Goal: Task Accomplishment & Management: Use online tool/utility

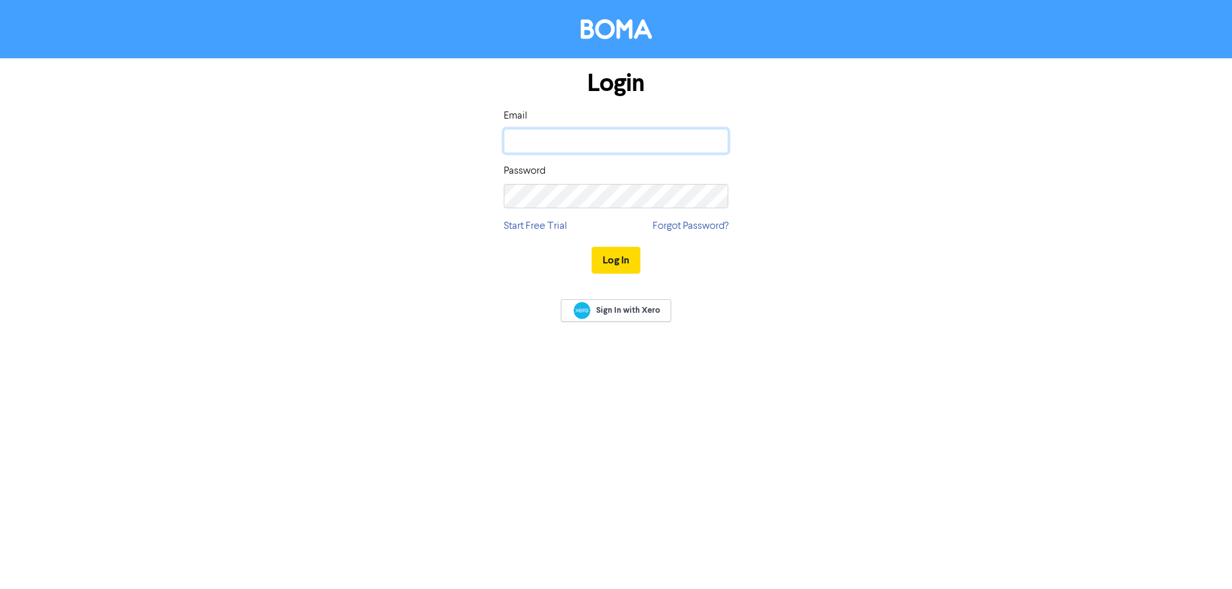
click at [625, 141] on input "email" at bounding box center [616, 141] width 225 height 24
type input "[EMAIL_ADDRESS][DOMAIN_NAME]"
click at [591, 247] on button "Log In" at bounding box center [615, 260] width 49 height 27
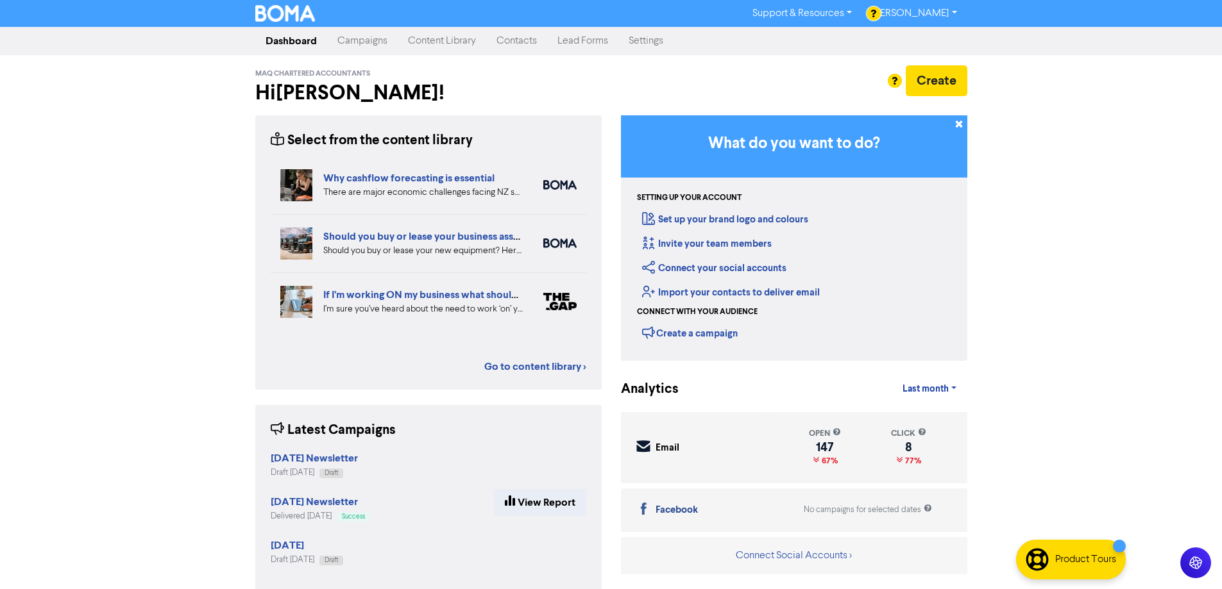
click at [519, 39] on link "Contacts" at bounding box center [516, 41] width 61 height 26
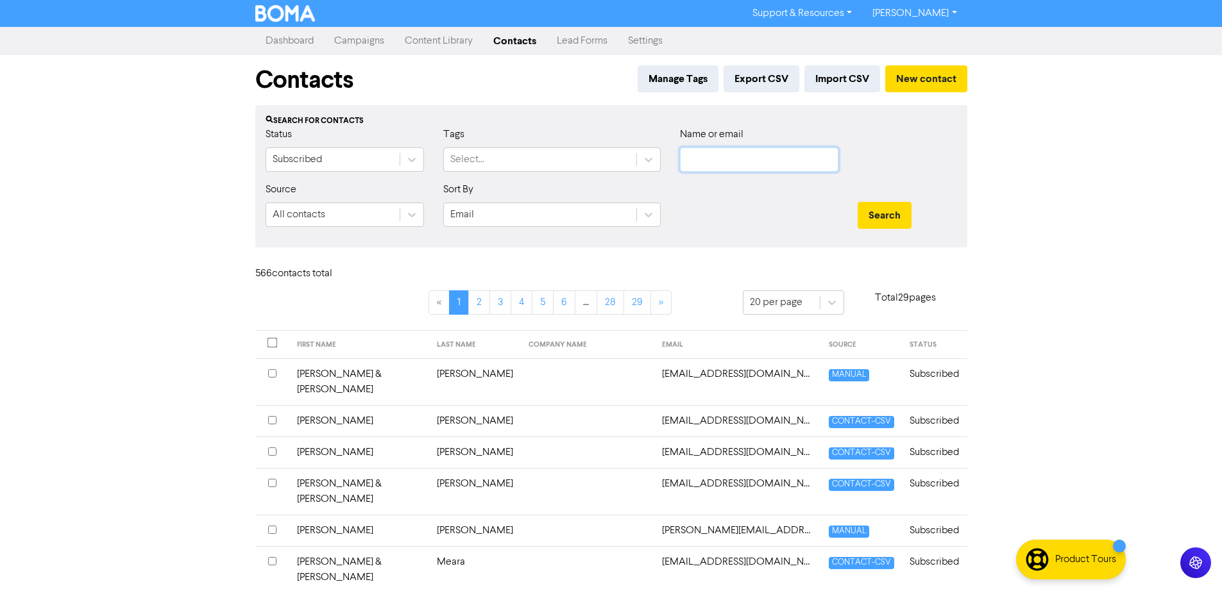
click at [704, 155] on input "text" at bounding box center [759, 160] width 158 height 24
click at [858, 202] on button "Search" at bounding box center [885, 215] width 54 height 27
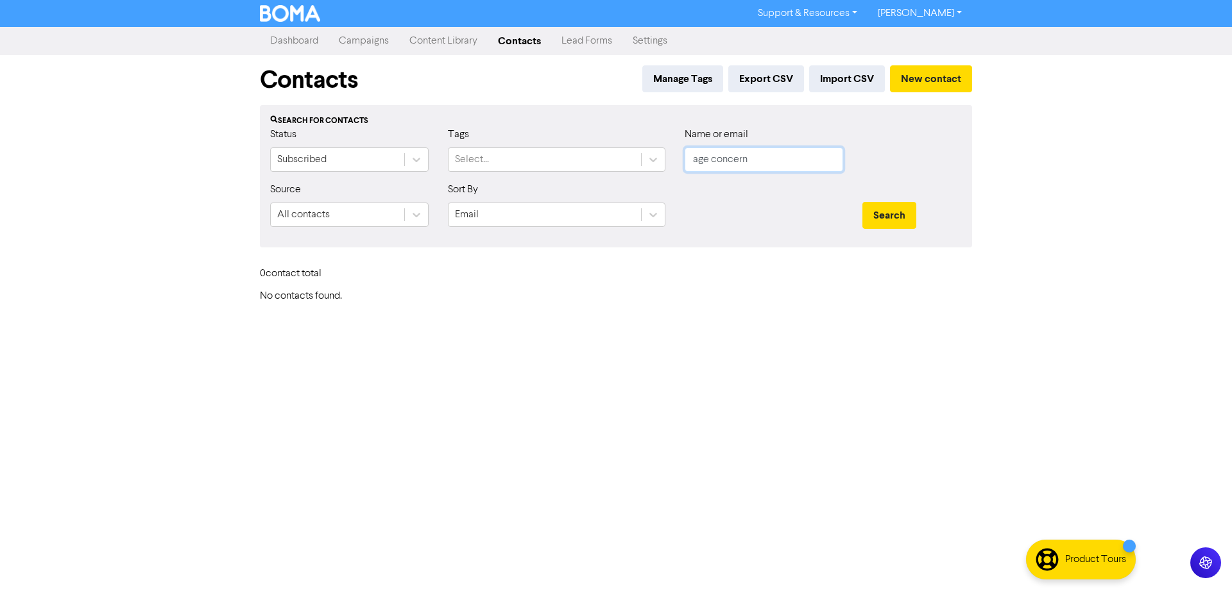
click at [754, 157] on input "age concern" at bounding box center [763, 160] width 158 height 24
type input "age"
click at [894, 214] on button "Search" at bounding box center [889, 215] width 54 height 27
